Goal: Check status: Check status

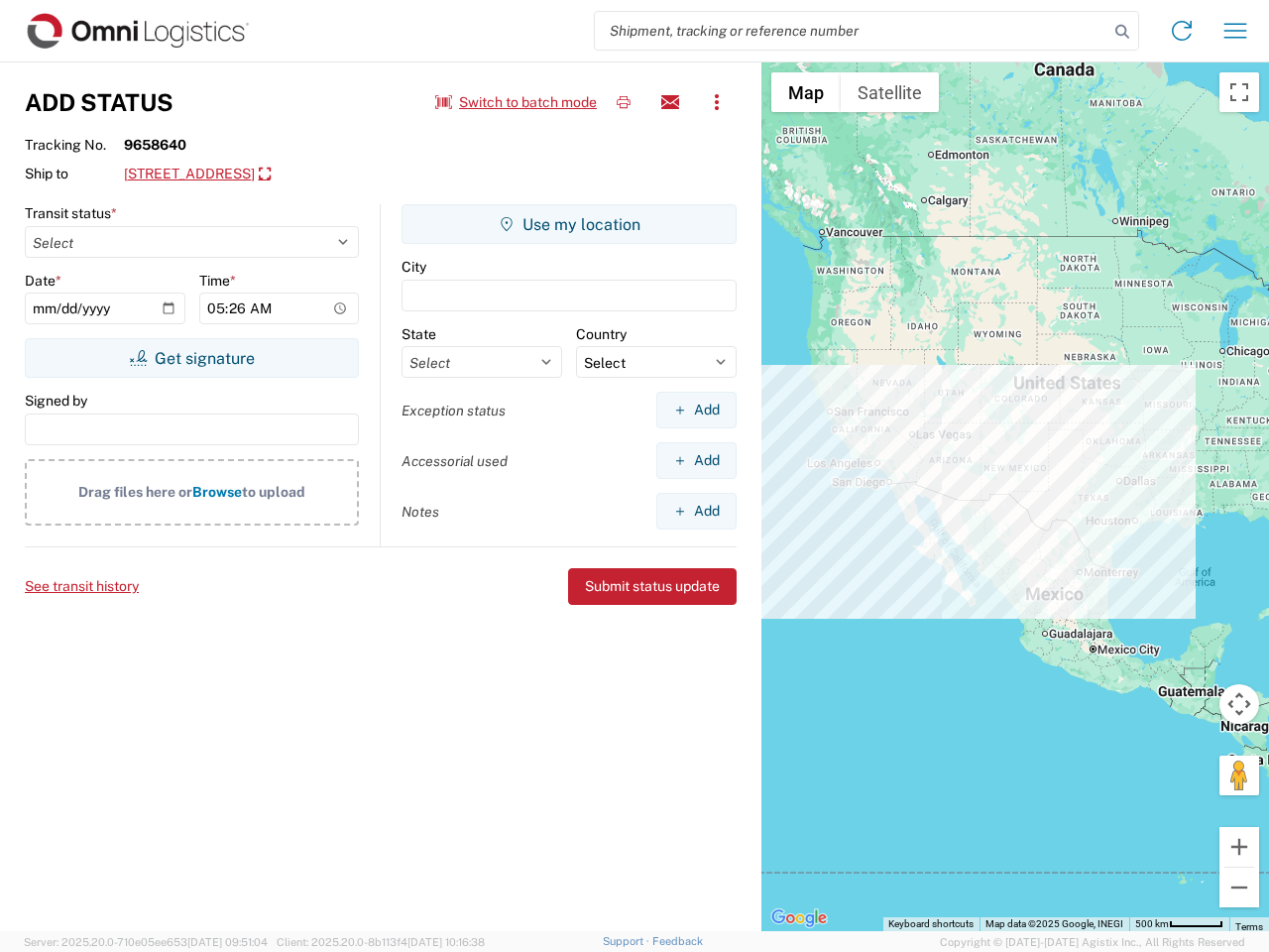
click at [852, 31] on input "search" at bounding box center [852, 31] width 514 height 38
click at [1123, 32] on icon at bounding box center [1123, 32] width 28 height 28
click at [1182, 31] on icon at bounding box center [1182, 31] width 32 height 32
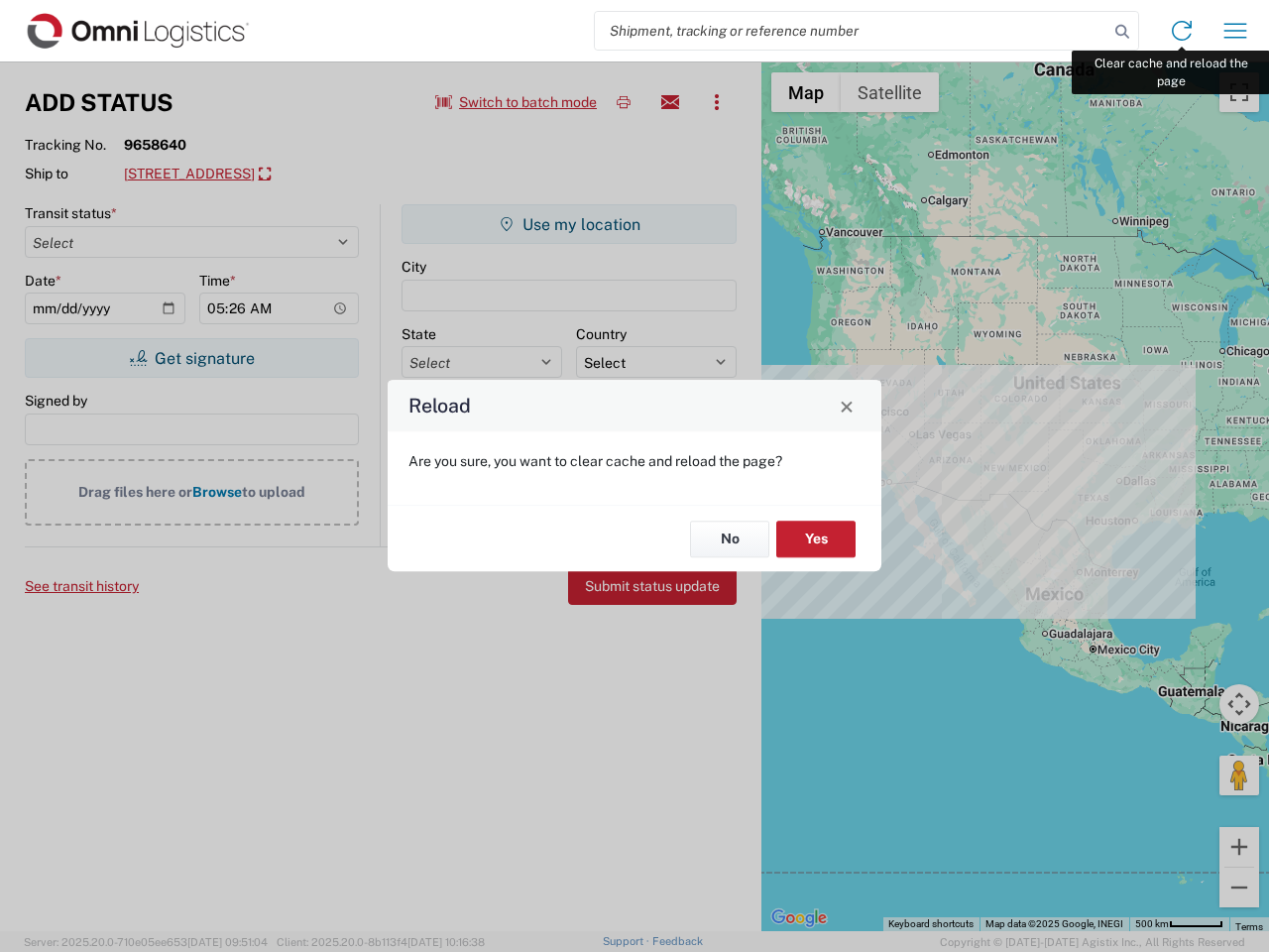
click at [1236, 31] on div "Reload Are you sure, you want to clear cache and reload the page? No Yes" at bounding box center [634, 476] width 1269 height 952
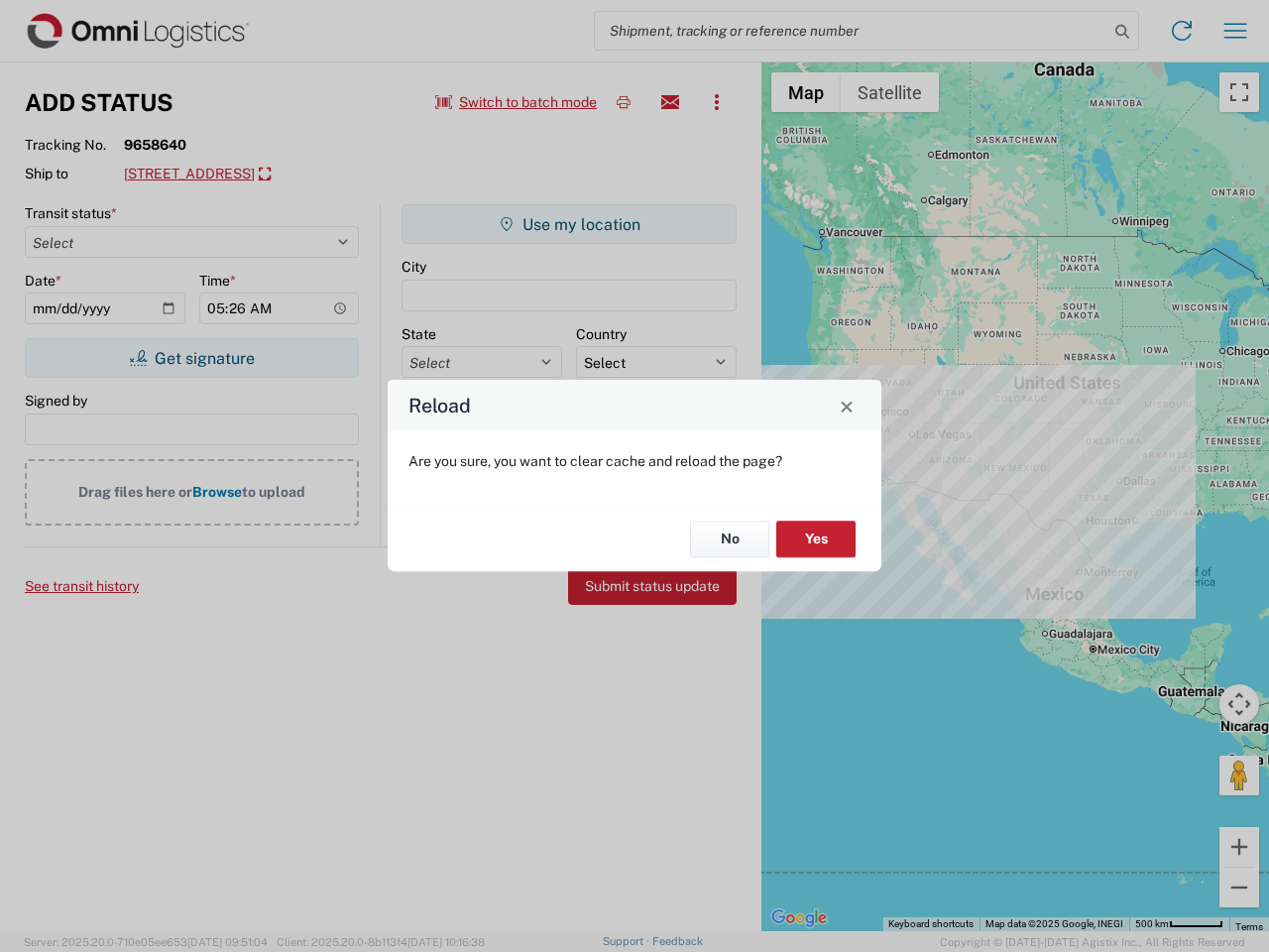
click at [517, 102] on div "Reload Are you sure, you want to clear cache and reload the page? No Yes" at bounding box center [634, 476] width 1269 height 952
click at [624, 102] on div "Reload Are you sure, you want to clear cache and reload the page? No Yes" at bounding box center [634, 476] width 1269 height 952
click at [670, 102] on div "Reload Are you sure, you want to clear cache and reload the page? No Yes" at bounding box center [634, 476] width 1269 height 952
click at [717, 102] on div "Reload Are you sure, you want to clear cache and reload the page? No Yes" at bounding box center [634, 476] width 1269 height 952
click at [283, 175] on div "Reload Are you sure, you want to clear cache and reload the page? No Yes" at bounding box center [634, 476] width 1269 height 952
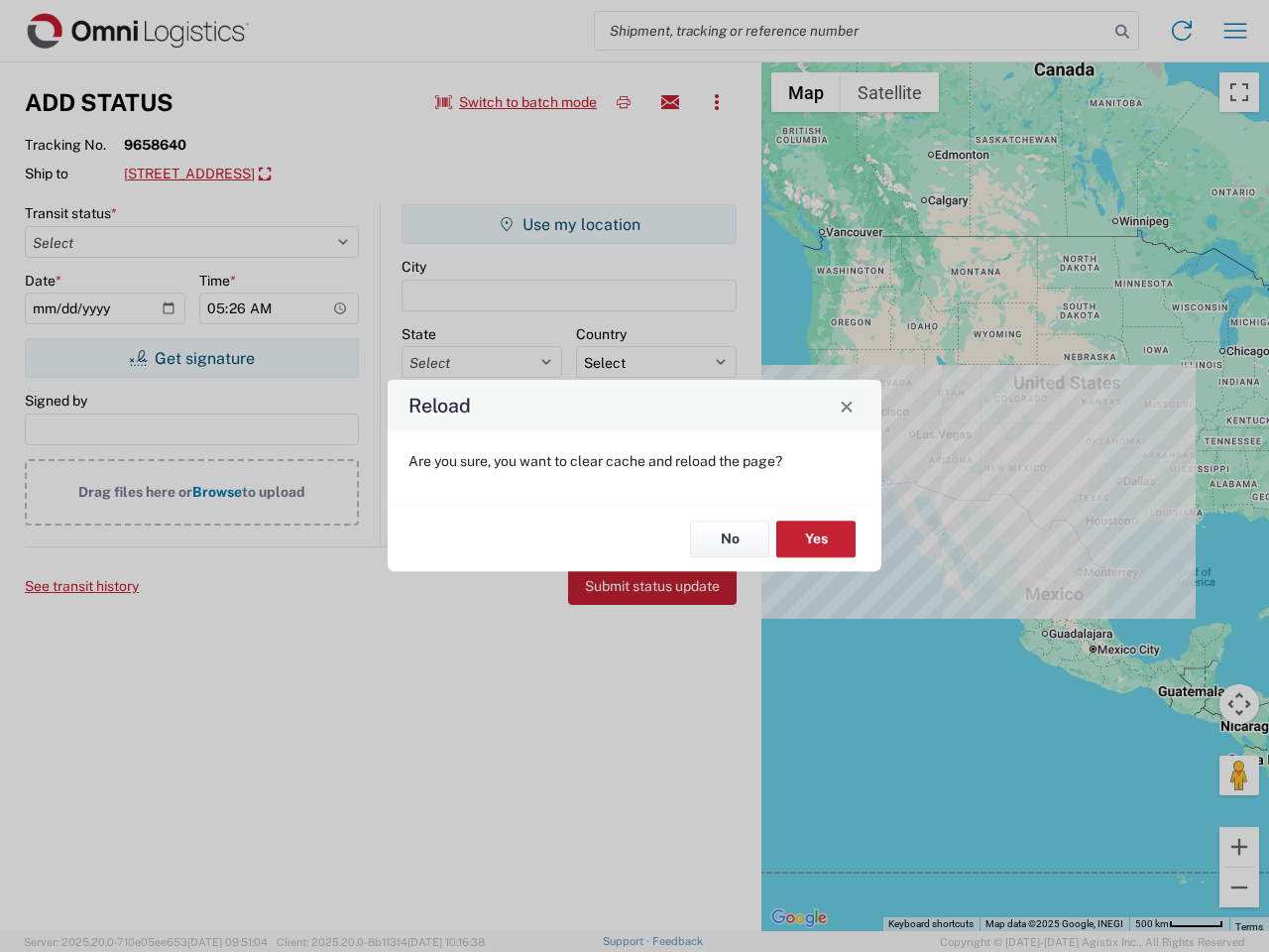
click at [191, 358] on div "Reload Are you sure, you want to clear cache and reload the page? No Yes" at bounding box center [634, 476] width 1269 height 952
